Goal: Use online tool/utility: Utilize a website feature to perform a specific function

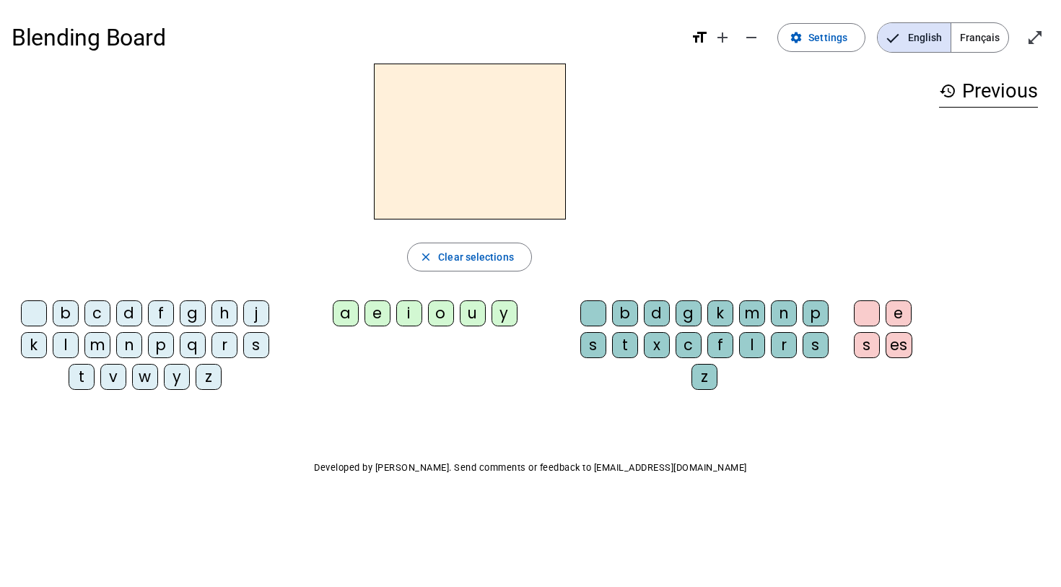
click at [82, 380] on div "t" at bounding box center [82, 377] width 26 height 26
click at [381, 313] on div "e" at bounding box center [378, 313] width 26 height 26
click at [82, 383] on div "t" at bounding box center [82, 377] width 26 height 26
click at [415, 260] on span "button" at bounding box center [469, 257] width 123 height 35
click at [972, 42] on span "Français" at bounding box center [979, 37] width 57 height 29
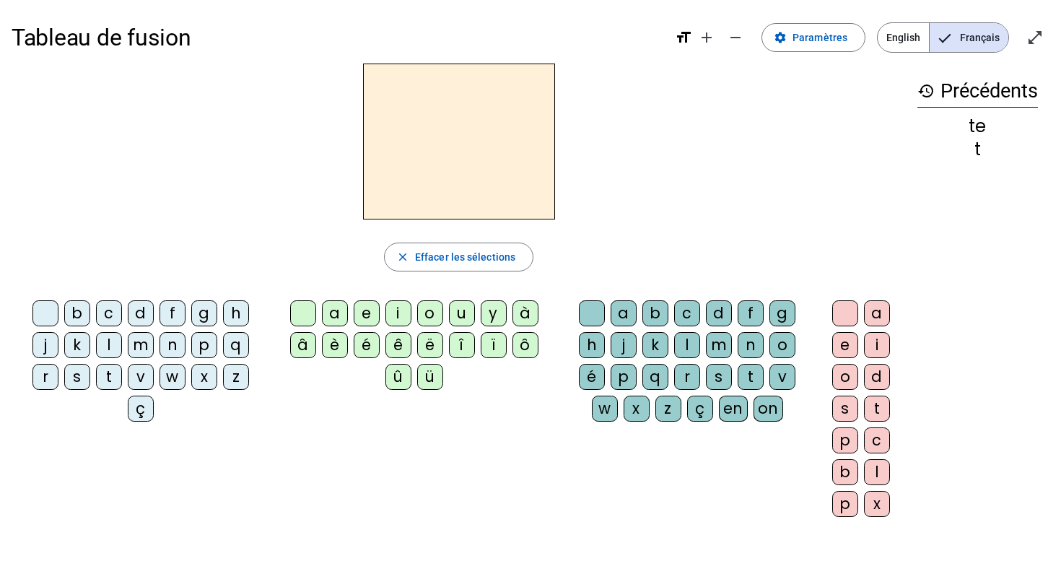
click at [142, 347] on div "m" at bounding box center [141, 345] width 26 height 26
click at [327, 346] on div "è" at bounding box center [335, 345] width 26 height 26
click at [690, 373] on div "r" at bounding box center [687, 377] width 26 height 26
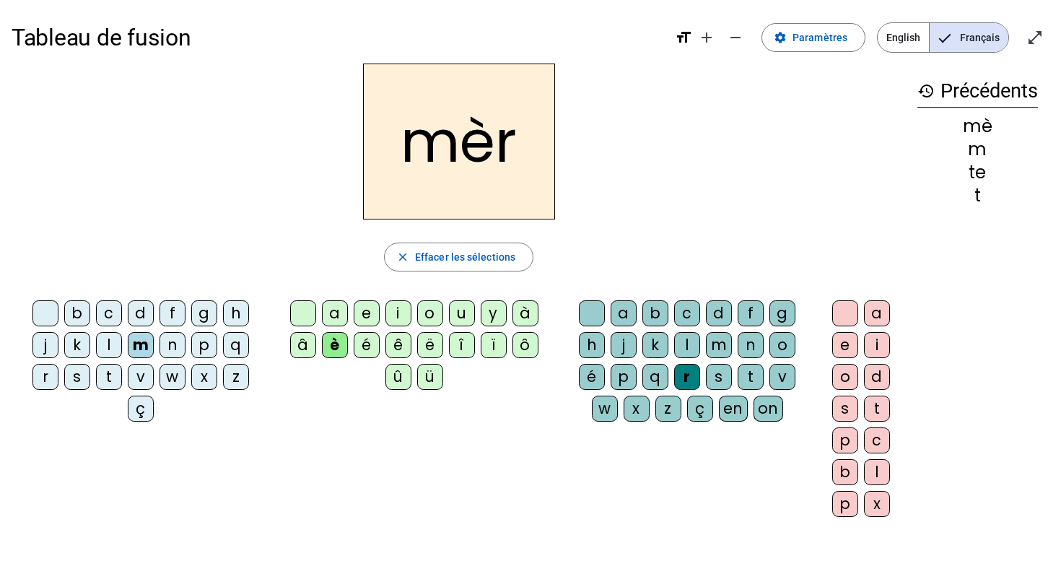
click at [848, 341] on div "e" at bounding box center [845, 345] width 26 height 26
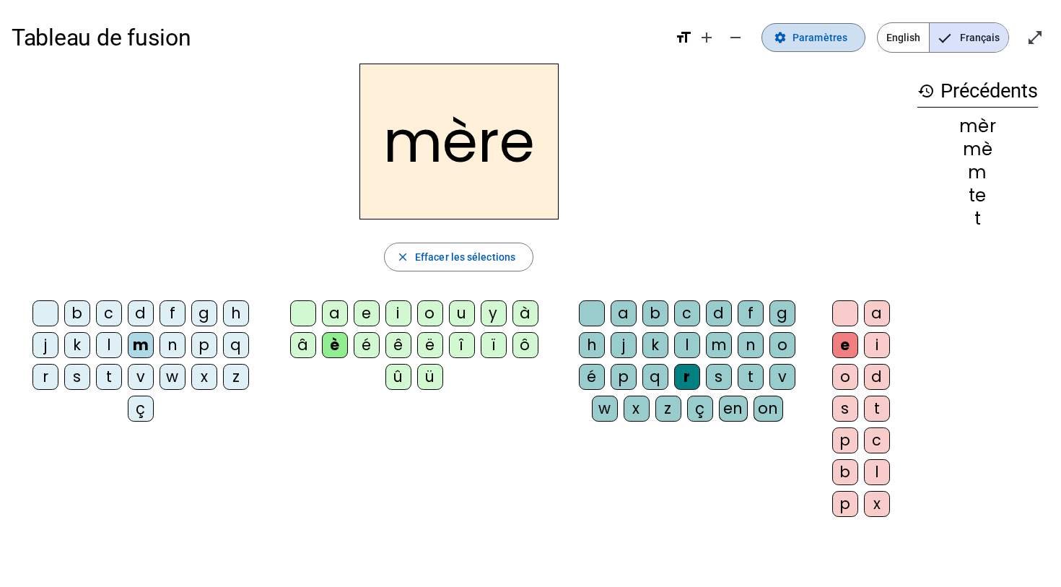
click at [802, 36] on span "Paramètres" at bounding box center [820, 37] width 55 height 17
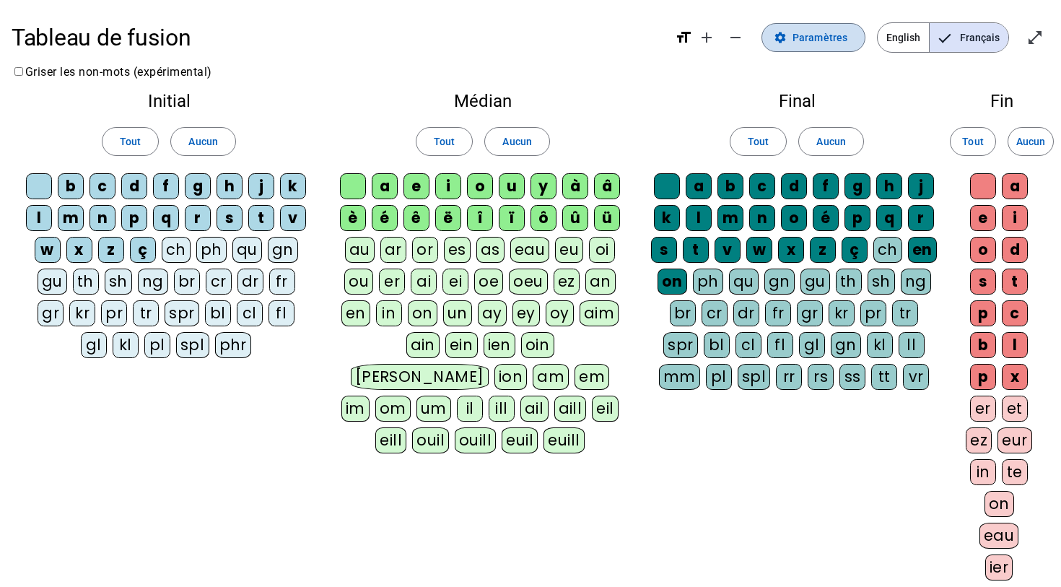
click at [839, 35] on span "Paramètres" at bounding box center [820, 37] width 55 height 17
click at [1026, 42] on mat-icon "open_in_full" at bounding box center [1034, 37] width 17 height 17
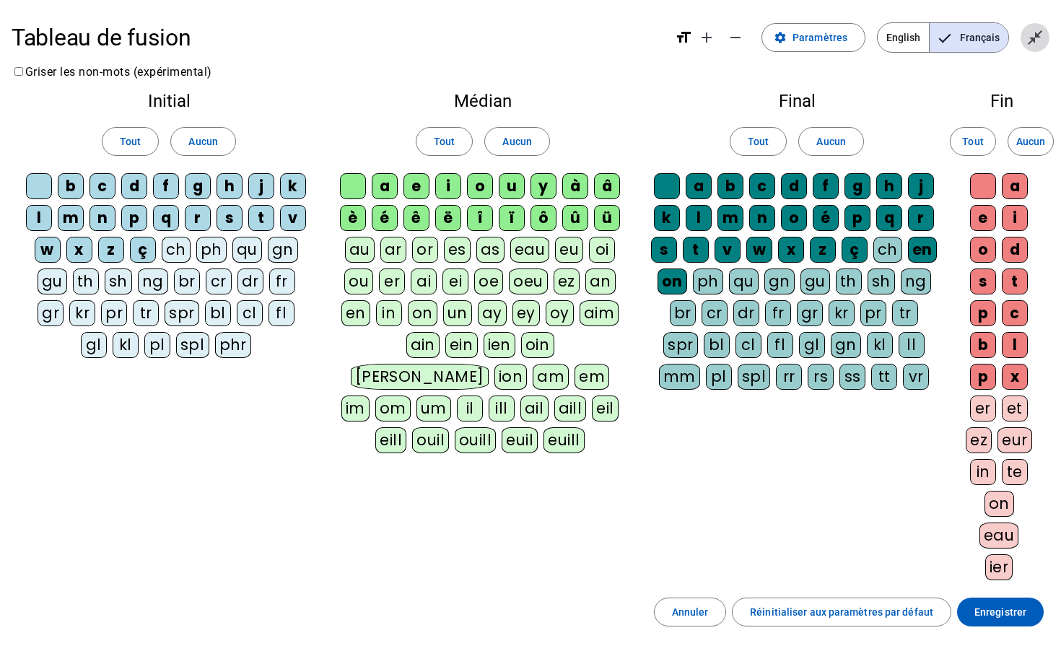
click at [1036, 40] on mat-icon "close_fullscreen" at bounding box center [1034, 37] width 17 height 17
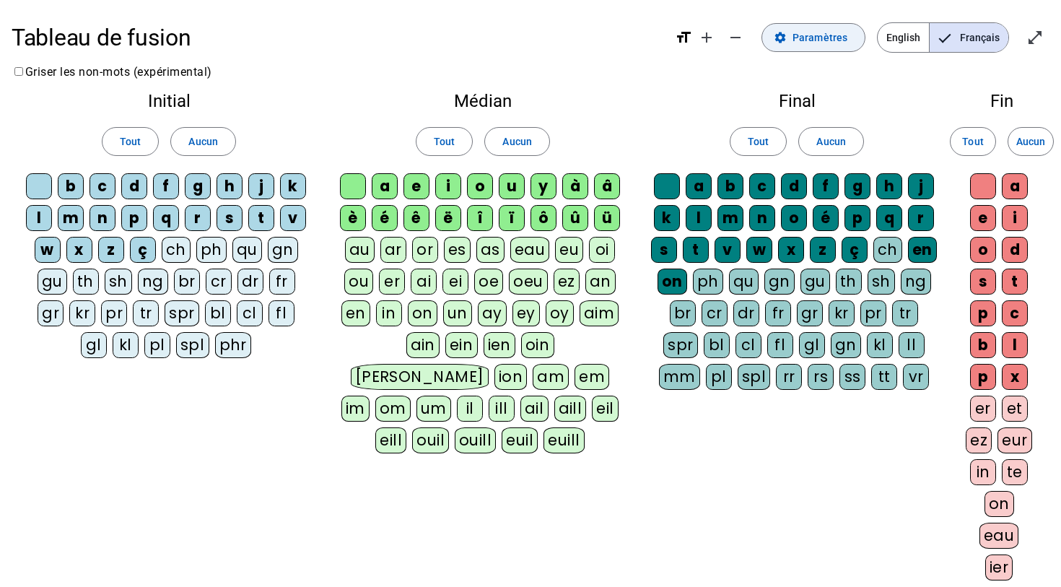
click at [832, 37] on span "Paramètres" at bounding box center [820, 37] width 55 height 17
